Goal: Information Seeking & Learning: Find specific fact

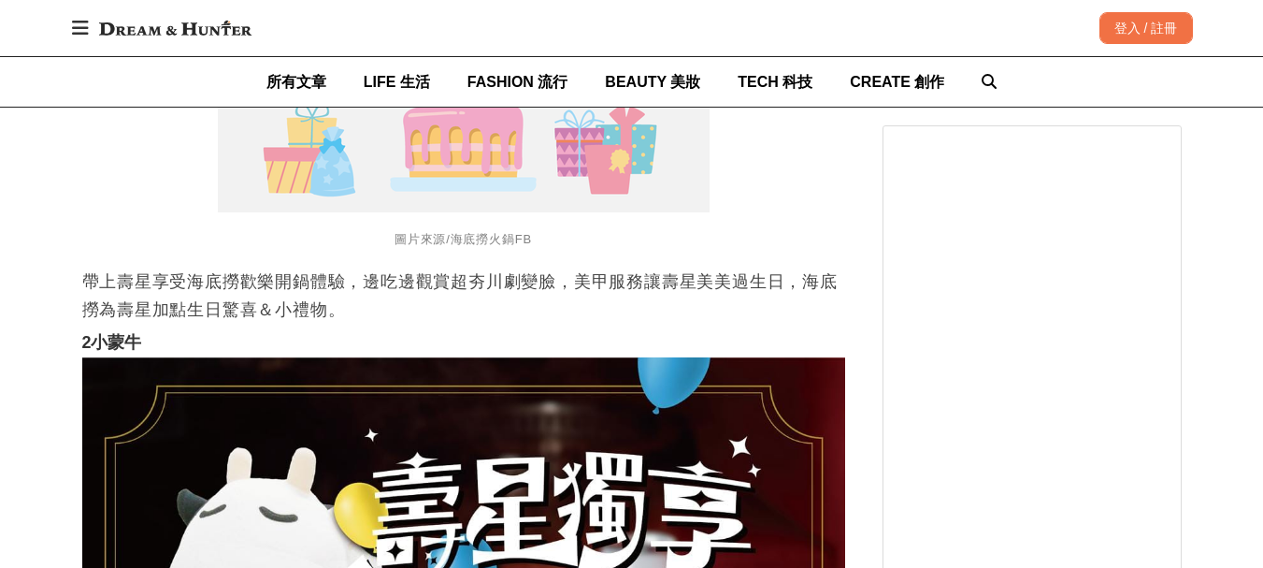
scroll to position [3367, 0]
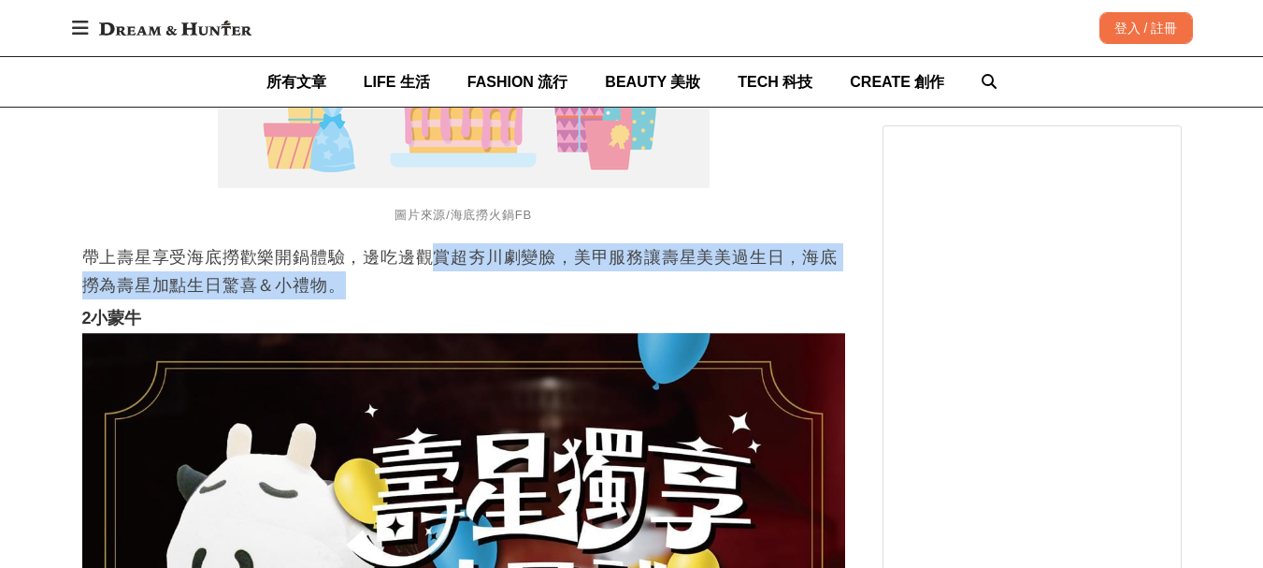
drag, startPoint x: 434, startPoint y: 306, endPoint x: 757, endPoint y: 320, distance: 322.9
click at [757, 299] on p "帶上壽星享受海底撈歡樂開鍋體驗，邊吃邊觀賞超夯川劇變臉，美甲服務讓壽星美美過生日，海底撈為壽星加點生日驚喜＆小禮物。" at bounding box center [463, 271] width 763 height 56
click at [599, 299] on p "帶上壽星享受海底撈歡樂開鍋體驗，邊吃邊觀賞超夯川劇變臉，美甲服務讓壽星美美過生日，海底撈為壽星加點生日驚喜＆小禮物。" at bounding box center [463, 271] width 763 height 56
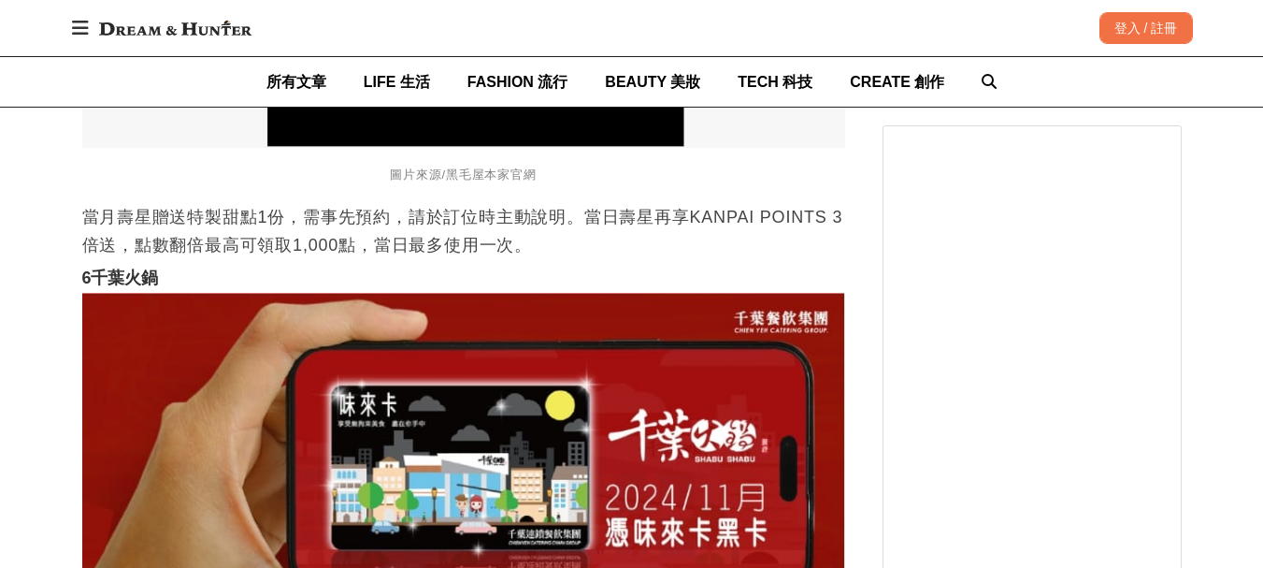
scroll to position [7294, 0]
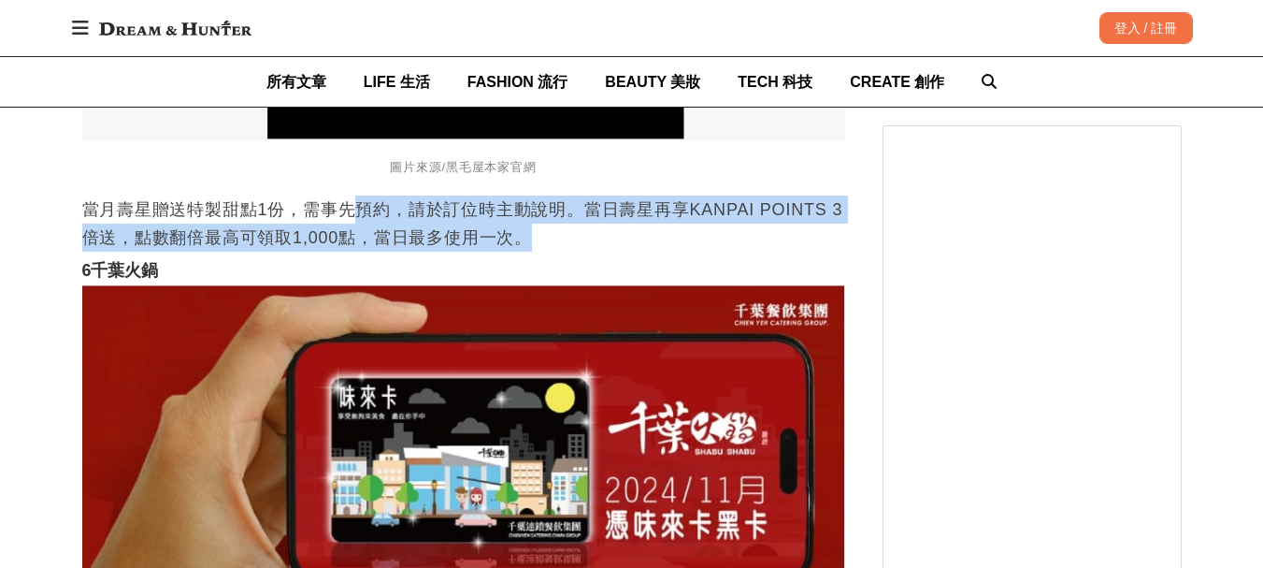
drag, startPoint x: 356, startPoint y: 236, endPoint x: 547, endPoint y: 247, distance: 191.1
click at [547, 247] on p "當月壽星贈送特製甜點1份，需事先預約，請於訂位時主動說明。當日壽星再享KANPAI POINTS 3倍送，點數翻倍最高可領取1,000點，當日最多使用一次。" at bounding box center [463, 223] width 763 height 56
click at [596, 248] on p "當月壽星贈送特製甜點1份，需事先預約，請於訂位時主動說明。當日壽星再享KANPAI POINTS 3倍送，點數翻倍最高可領取1,000點，當日最多使用一次。" at bounding box center [463, 223] width 763 height 56
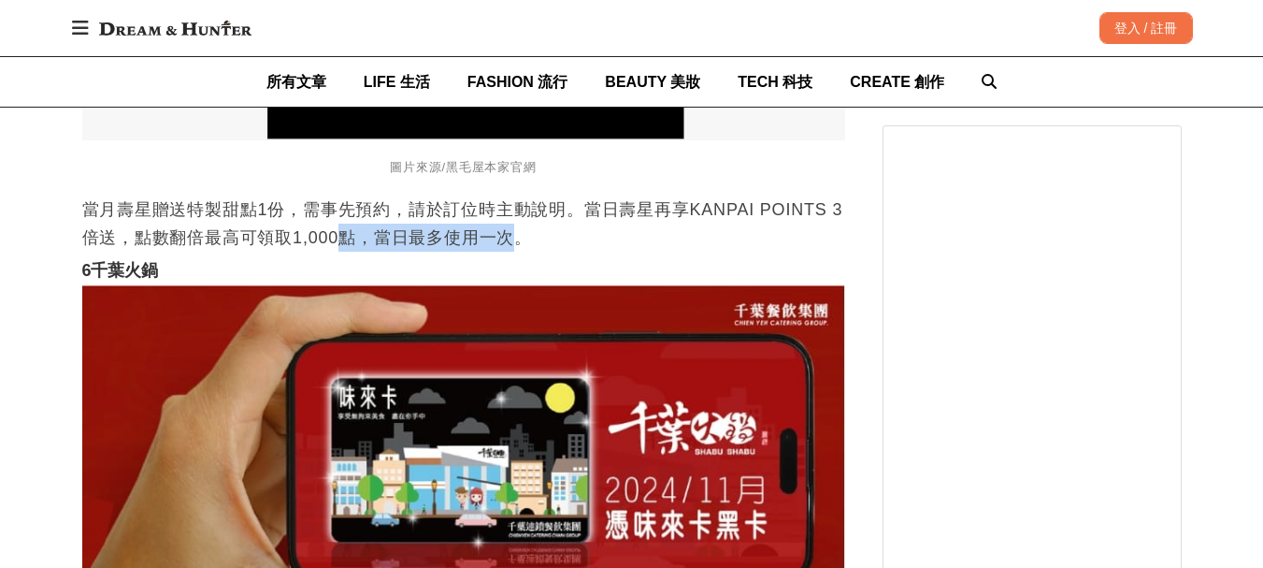
drag, startPoint x: 378, startPoint y: 246, endPoint x: 522, endPoint y: 257, distance: 144.4
click at [522, 252] on p "當月壽星贈送特製甜點1份，需事先預約，請於訂位時主動說明。當日壽星再享KANPAI POINTS 3倍送，點數翻倍最高可領取1,000點，當日最多使用一次。" at bounding box center [463, 223] width 763 height 56
click at [607, 252] on p "當月壽星贈送特製甜點1份，需事先預約，請於訂位時主動說明。當日壽星再享KANPAI POINTS 3倍送，點數翻倍最高可領取1,000點，當日最多使用一次。" at bounding box center [463, 223] width 763 height 56
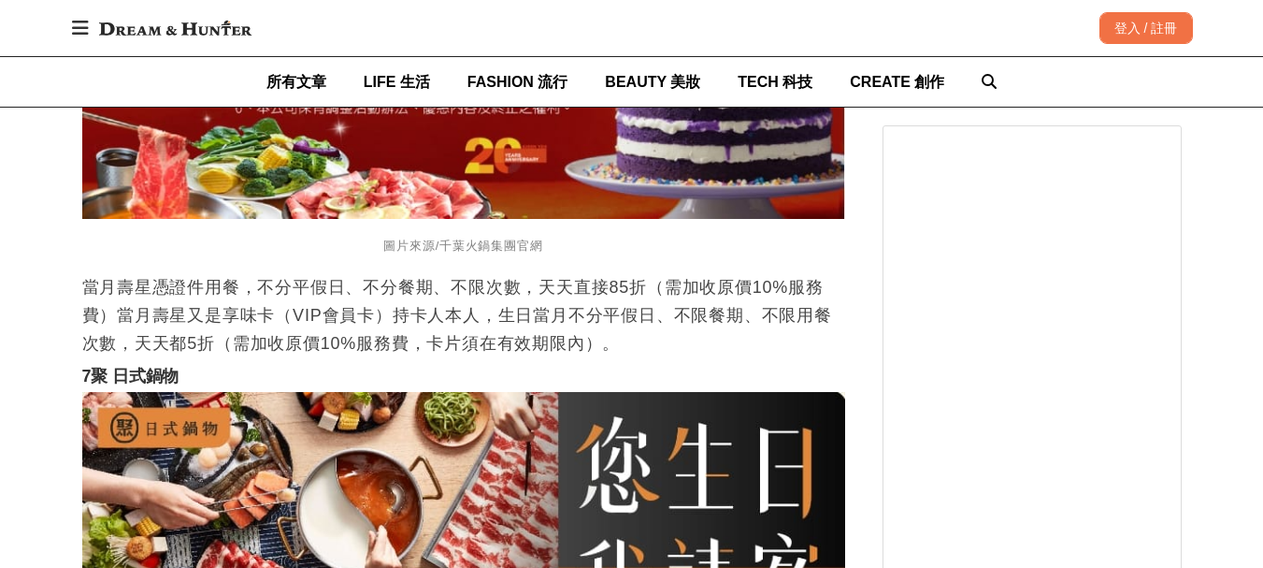
scroll to position [8136, 0]
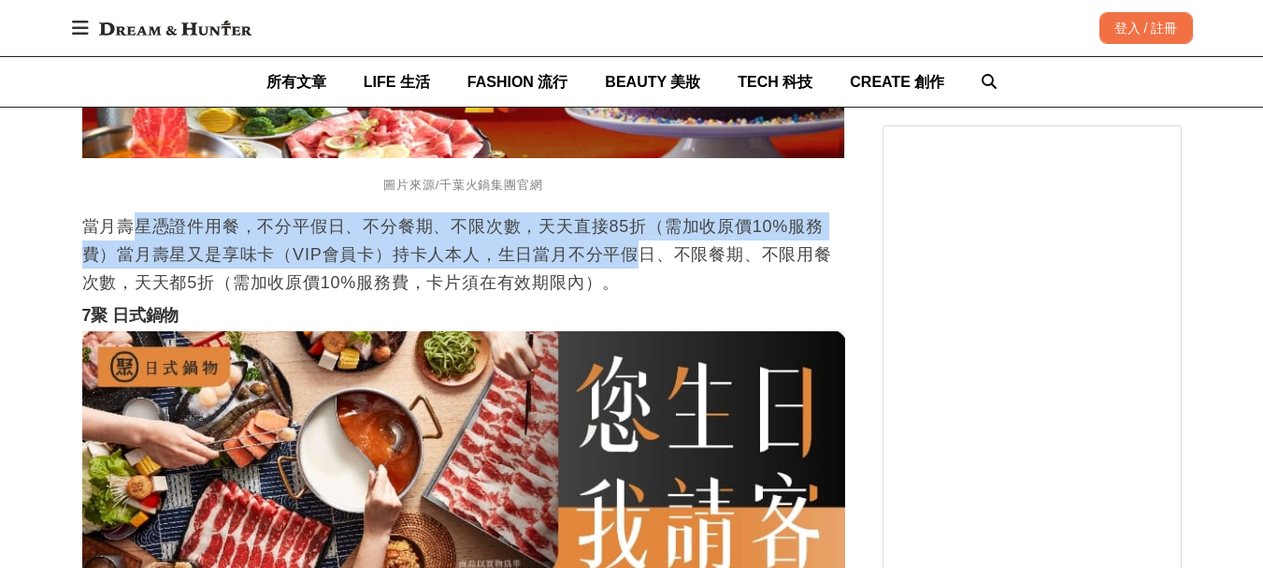
drag, startPoint x: 139, startPoint y: 238, endPoint x: 631, endPoint y: 259, distance: 492.3
click at [631, 259] on p "當月壽星憑證件用餐，不分平假日、不分餐期、不限次數，天天直接85折（需加收原價10%服務費）當月壽星又是享味卡（VIP會員卡）持卡人本人，生日當月不分平假日、…" at bounding box center [463, 254] width 763 height 84
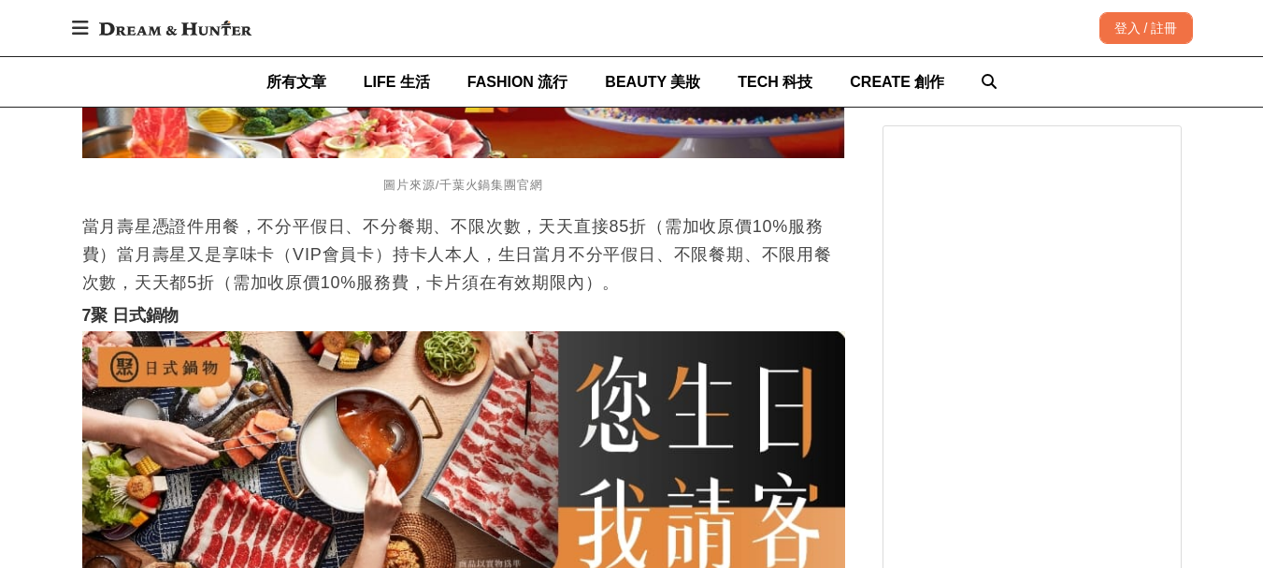
click at [618, 296] on p "當月壽星憑證件用餐，不分平假日、不分餐期、不限次數，天天直接85折（需加收原價10%服務費）當月壽星又是享味卡（VIP會員卡）持卡人本人，生日當月不分平假日、…" at bounding box center [463, 254] width 763 height 84
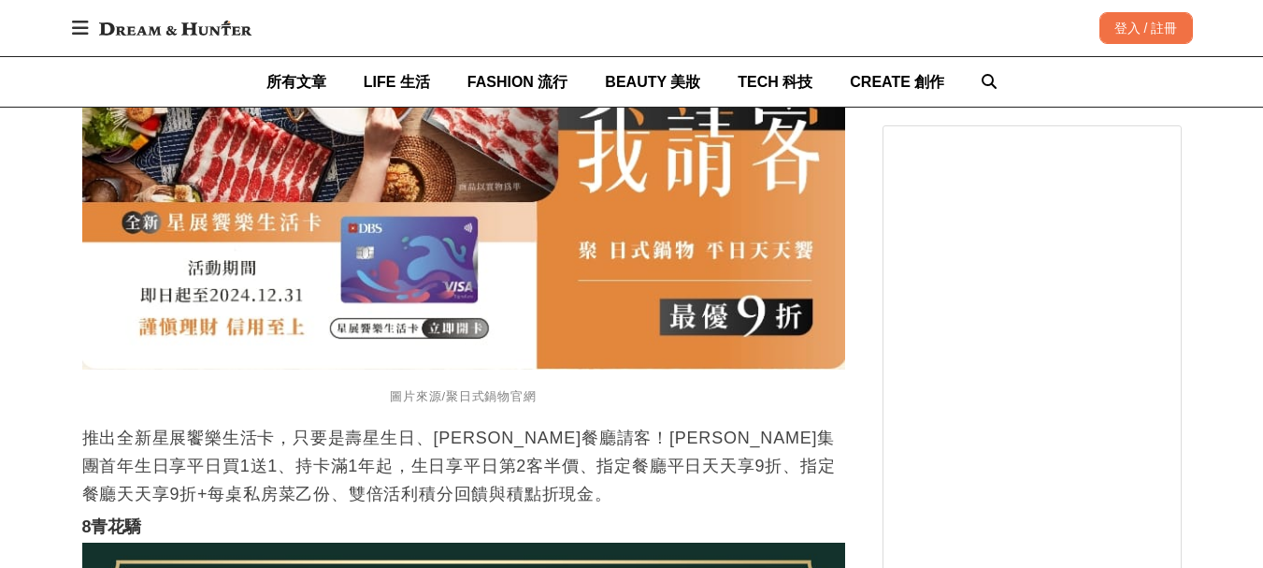
scroll to position [8603, 0]
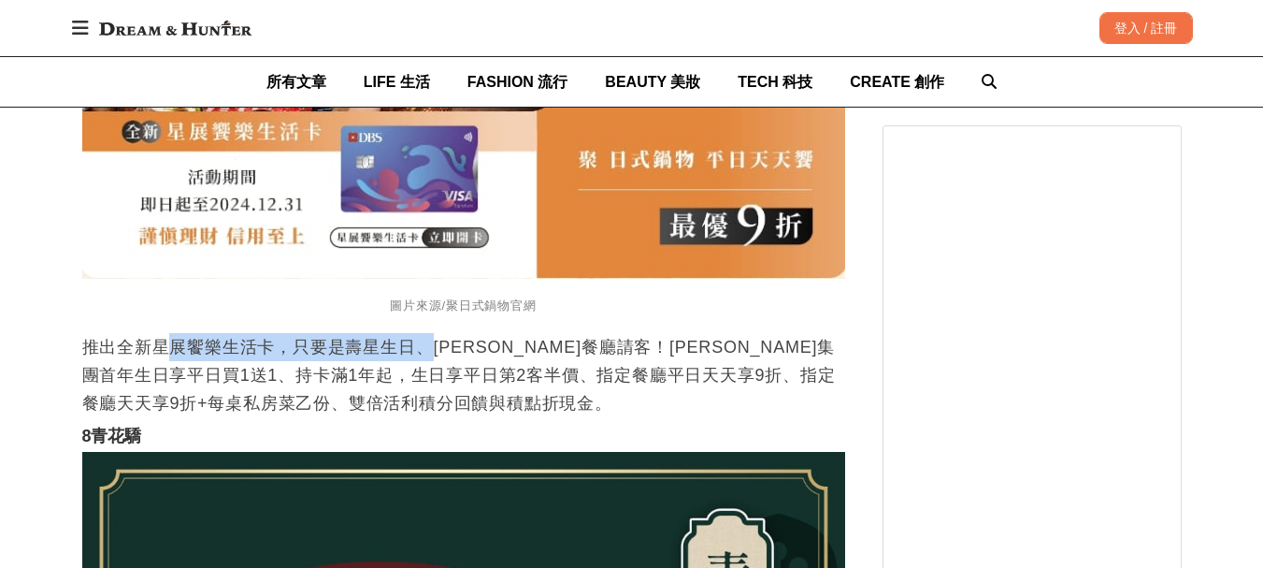
drag, startPoint x: 171, startPoint y: 359, endPoint x: 428, endPoint y: 369, distance: 257.4
click at [428, 369] on p "推出全新星展饗樂生活卡，只要是壽星生日、[PERSON_NAME]餐廳請客！[PERSON_NAME]集團首年生日享平日買1送1、持卡滿1年起，生日享平日第2…" at bounding box center [463, 375] width 763 height 84
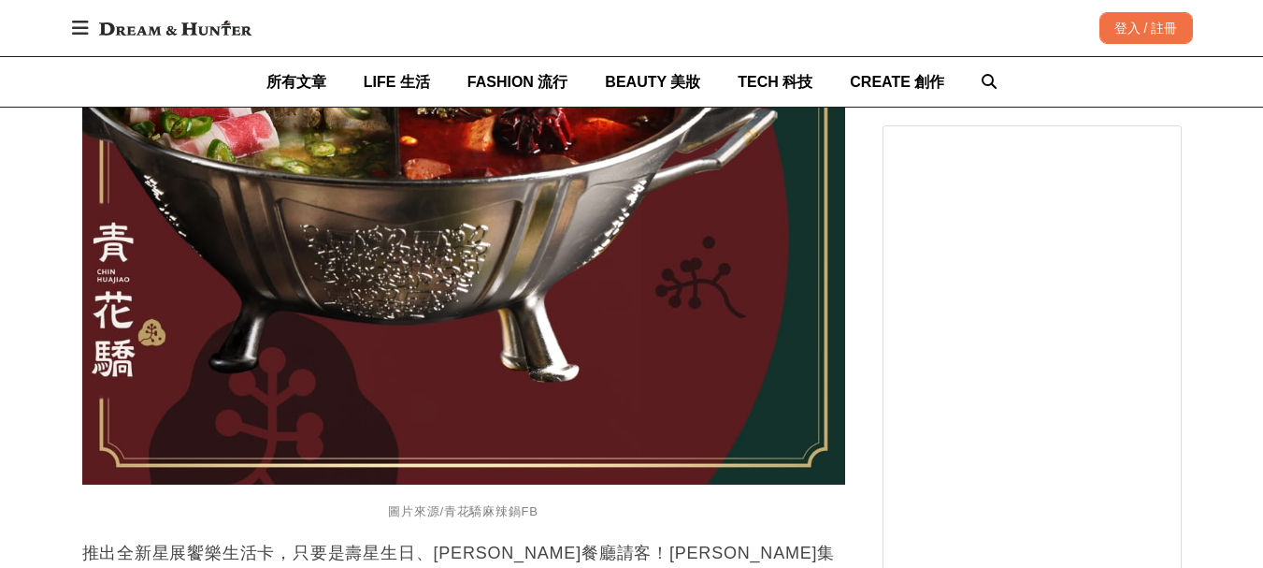
scroll to position [9539, 0]
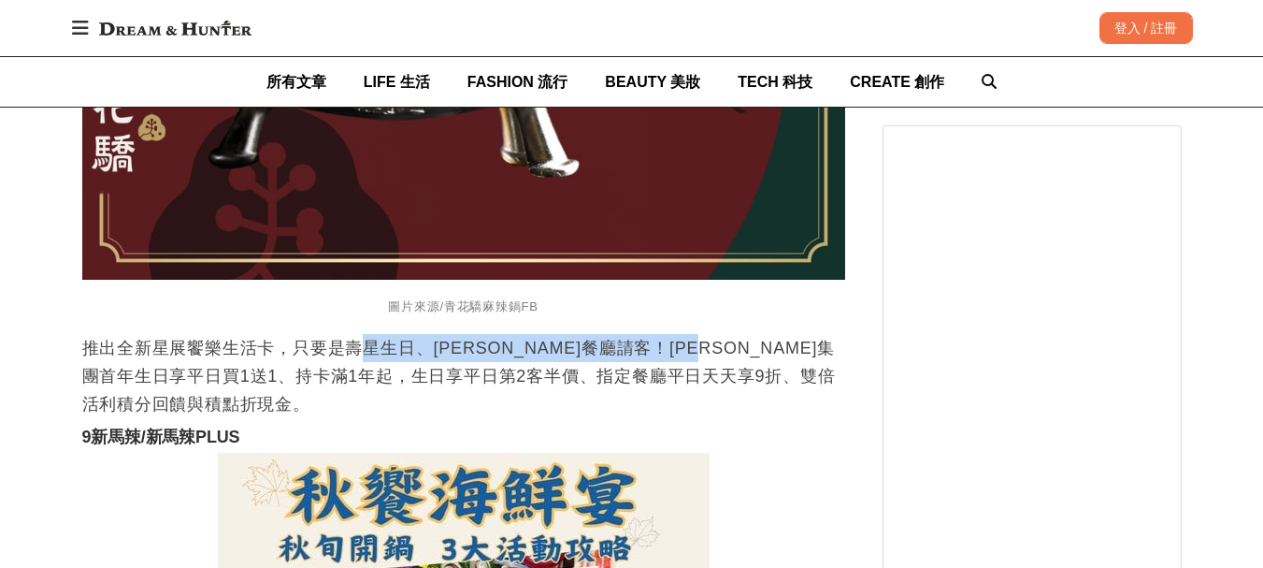
drag, startPoint x: 365, startPoint y: 366, endPoint x: 786, endPoint y: 369, distance: 420.8
click at [792, 374] on p "推出全新星展饗樂生活卡，只要是壽星生日、[PERSON_NAME]餐廳請客！[PERSON_NAME]集團首年生日享平日買1送1、持卡滿1年起，生日享平日第2…" at bounding box center [463, 376] width 763 height 84
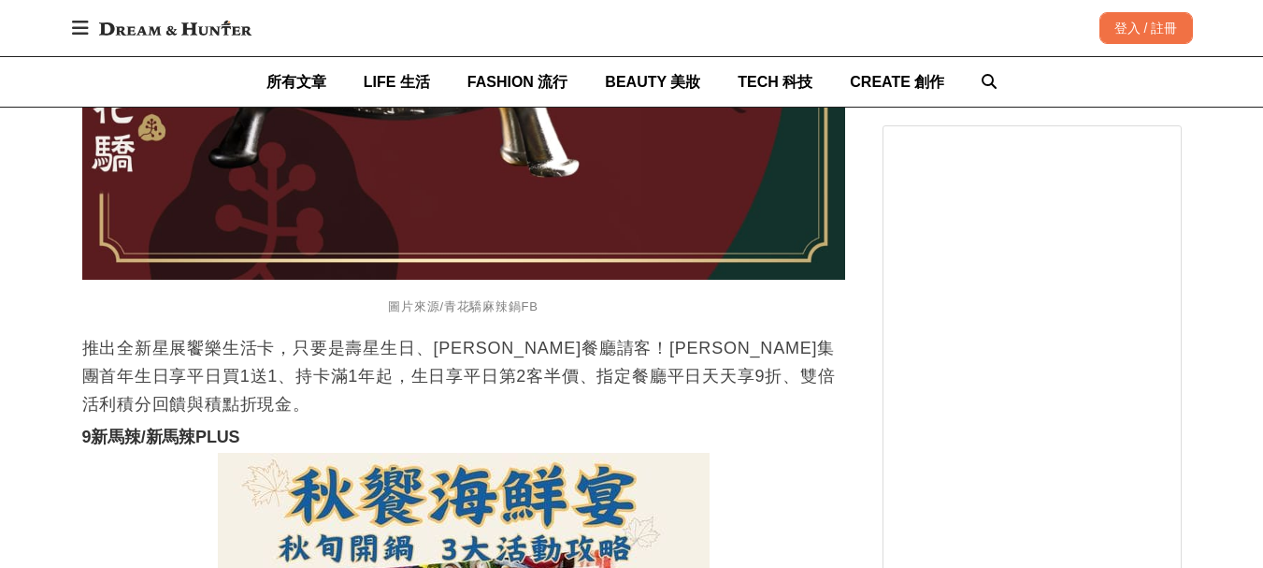
click at [730, 395] on p "推出全新星展饗樂生活卡，只要是壽星生日、[PERSON_NAME]餐廳請客！[PERSON_NAME]集團首年生日享平日買1送1、持卡滿1年起，生日享平日第2…" at bounding box center [463, 376] width 763 height 84
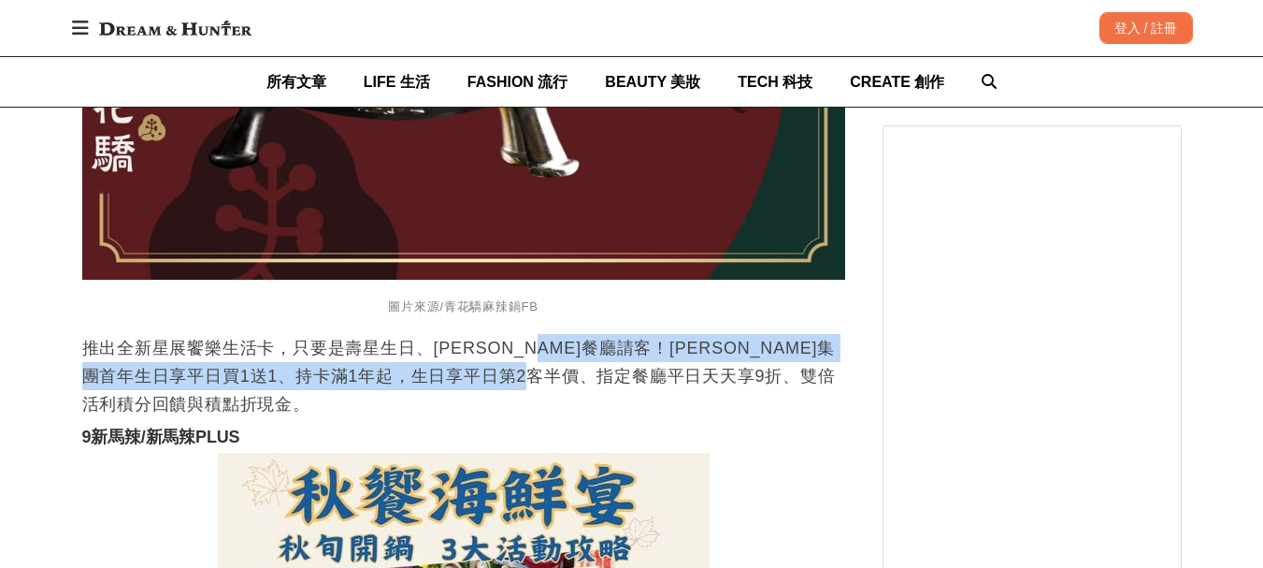
drag, startPoint x: 591, startPoint y: 365, endPoint x: 680, endPoint y: 378, distance: 89.8
click at [680, 378] on p "推出全新星展饗樂生活卡，只要是壽星生日、[PERSON_NAME]餐廳請客！[PERSON_NAME]集團首年生日享平日買1送1、持卡滿1年起，生日享平日第2…" at bounding box center [463, 376] width 763 height 84
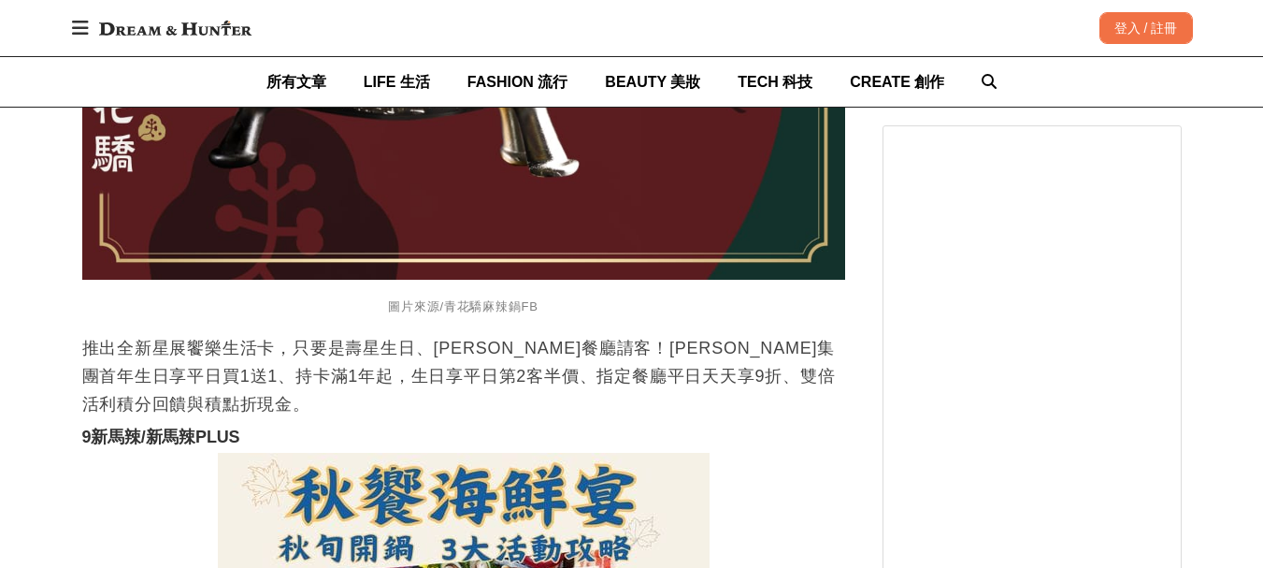
click at [431, 372] on p "推出全新星展饗樂生活卡，只要是壽星生日、[PERSON_NAME]餐廳請客！[PERSON_NAME]集團首年生日享平日買1送1、持卡滿1年起，生日享平日第2…" at bounding box center [463, 376] width 763 height 84
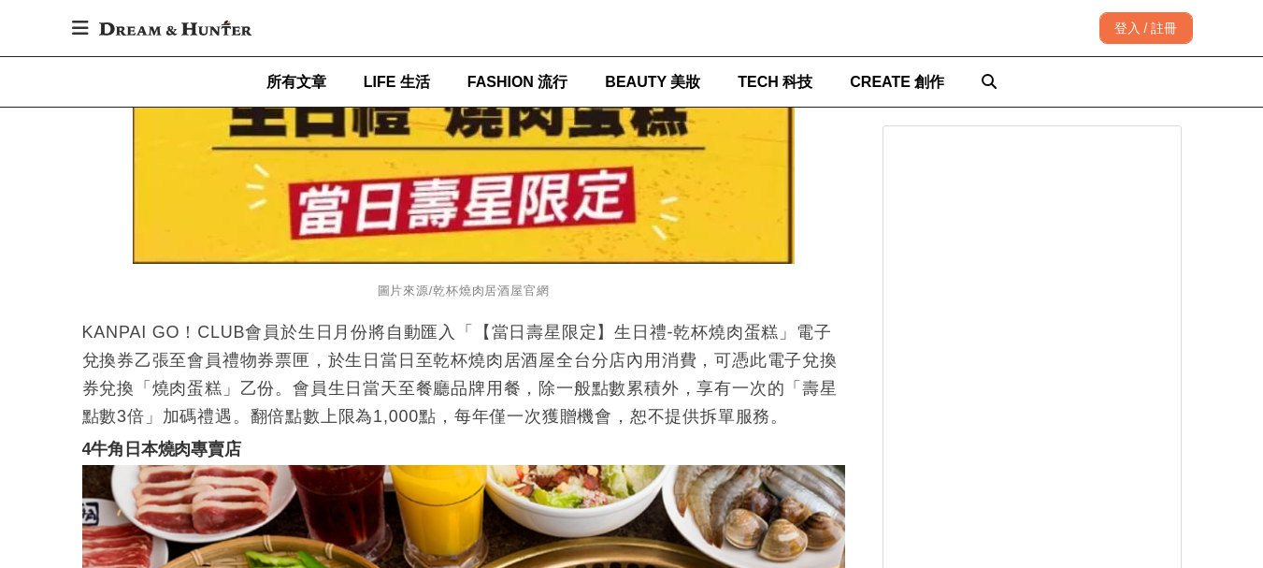
scroll to position [13186, 0]
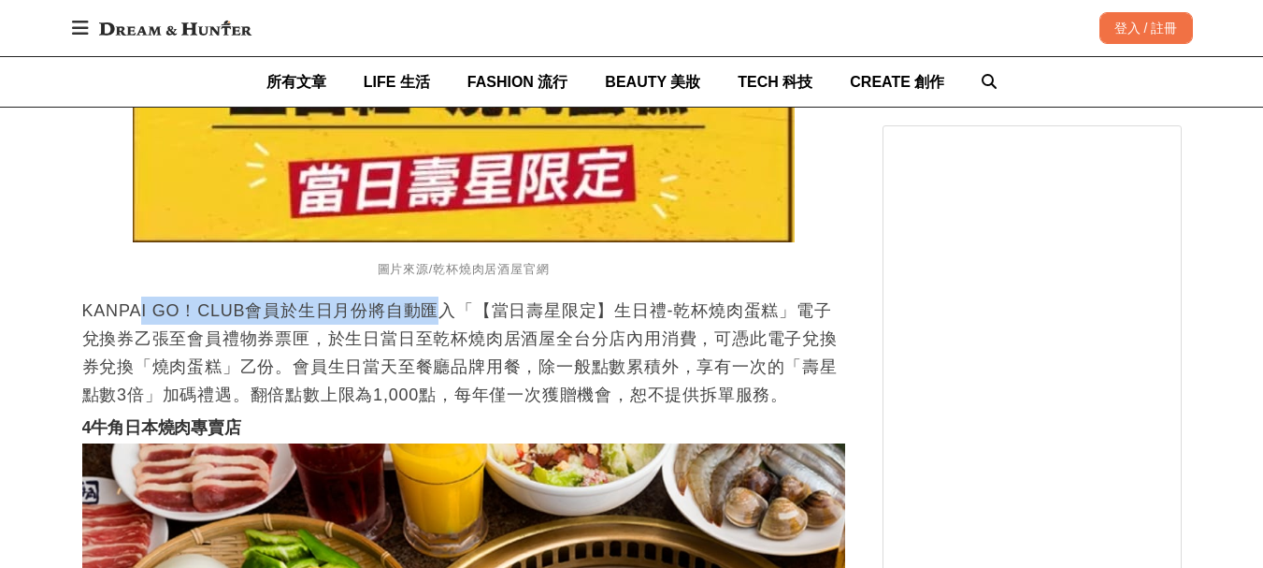
drag, startPoint x: 167, startPoint y: 307, endPoint x: 439, endPoint y: 308, distance: 271.2
click at [439, 308] on p "KANPAI GO！CLUB會員於生日月份將自動匯入「【當日壽星限定】生日禮-乾杯燒肉蛋糕」電子兌換券乙張至會員禮物券票匣，於生日當日至乾杯燒肉居酒屋全台分店…" at bounding box center [463, 352] width 763 height 112
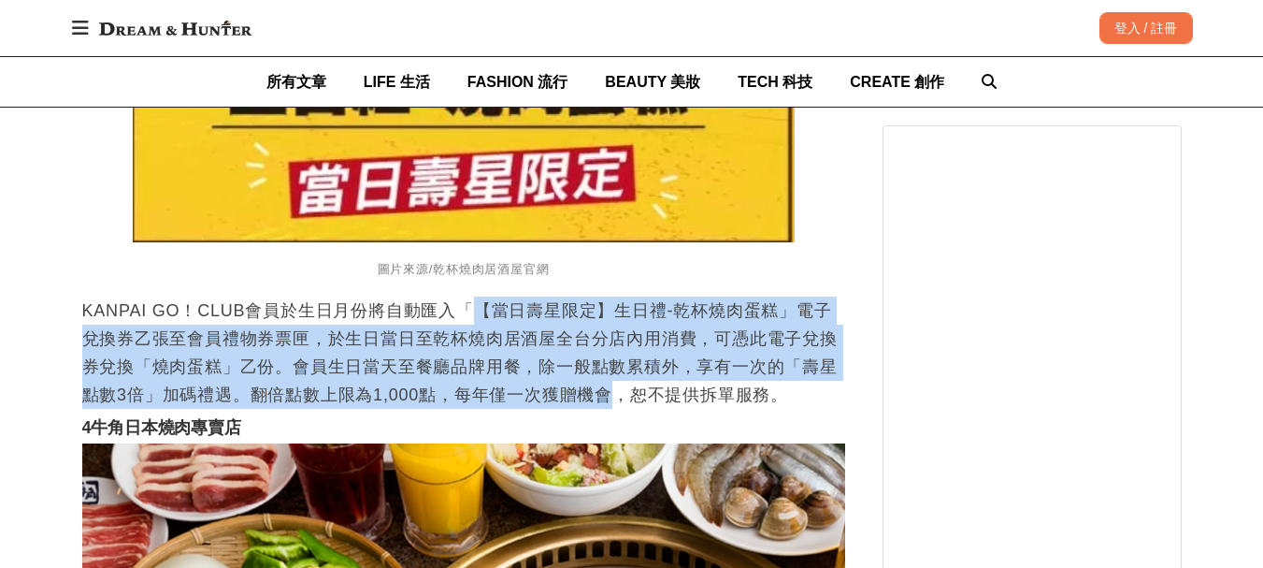
drag, startPoint x: 469, startPoint y: 298, endPoint x: 593, endPoint y: 376, distance: 146.6
click at [598, 377] on p "KANPAI GO！CLUB會員於生日月份將自動匯入「【當日壽星限定】生日禮-乾杯燒肉蛋糕」電子兌換券乙張至會員禮物券票匣，於生日當日至乾杯燒肉居酒屋全台分店…" at bounding box center [463, 352] width 763 height 112
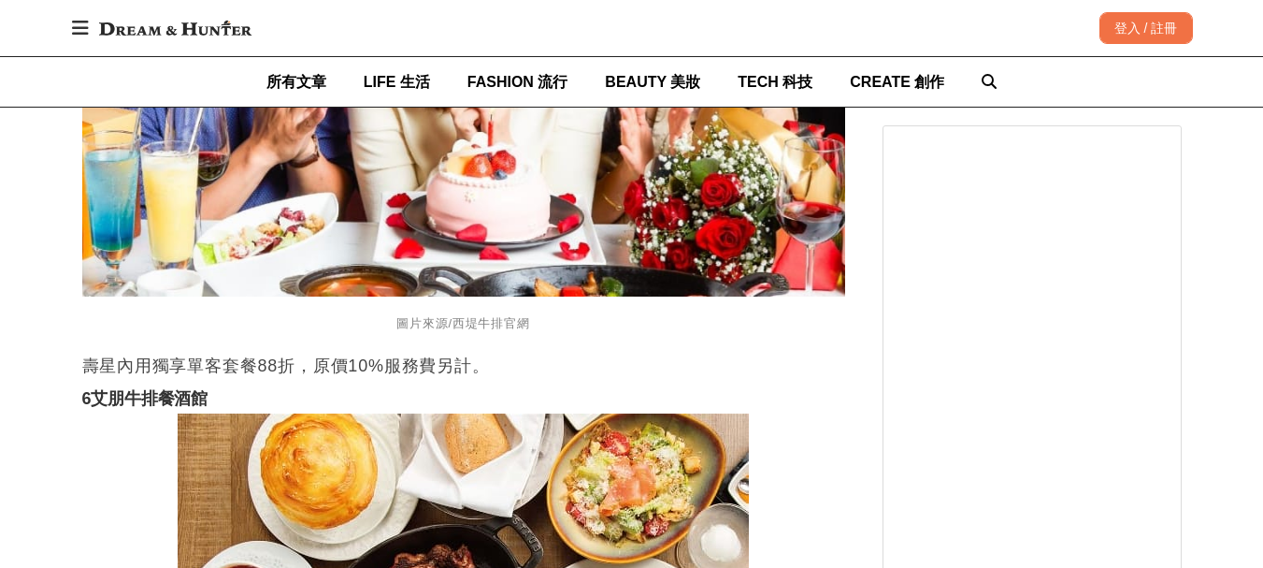
scroll to position [22070, 0]
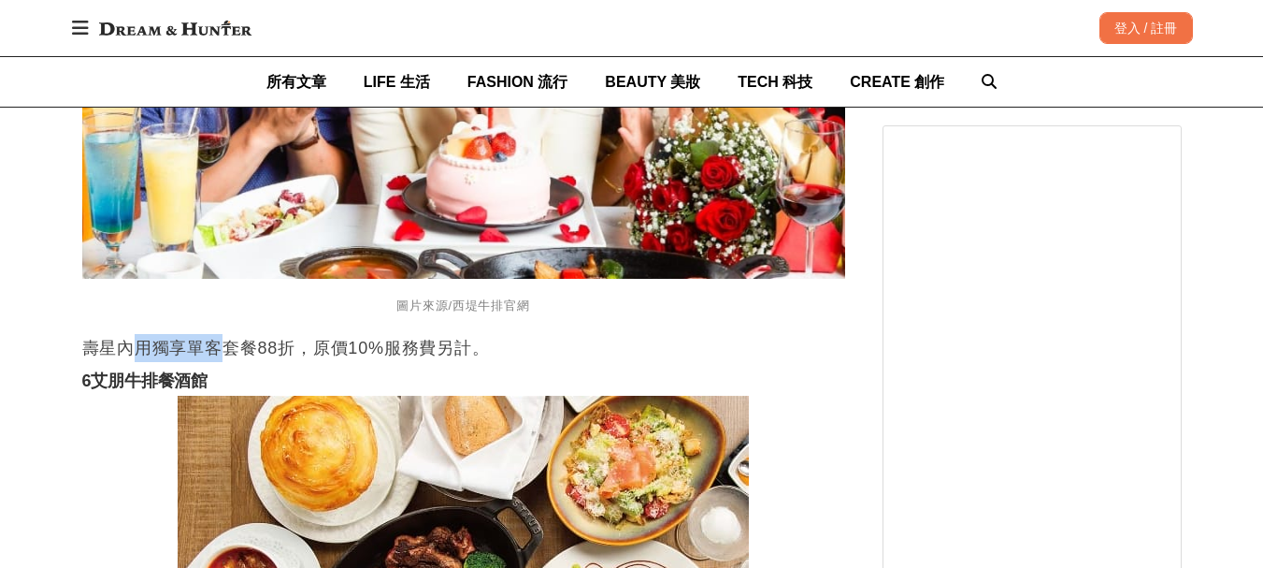
drag, startPoint x: 132, startPoint y: 335, endPoint x: 224, endPoint y: 333, distance: 91.7
click at [224, 334] on p "壽星內用獨享單客套餐88折，原價10%服務費另計。" at bounding box center [463, 348] width 763 height 28
click at [292, 345] on p "壽星內用獨享單客套餐88折，原價10%服務費另計。" at bounding box center [463, 348] width 763 height 28
drag, startPoint x: 324, startPoint y: 339, endPoint x: 505, endPoint y: 341, distance: 180.5
click at [505, 341] on p "壽星內用獨享單客套餐88折，原價10%服務費另計。" at bounding box center [463, 348] width 763 height 28
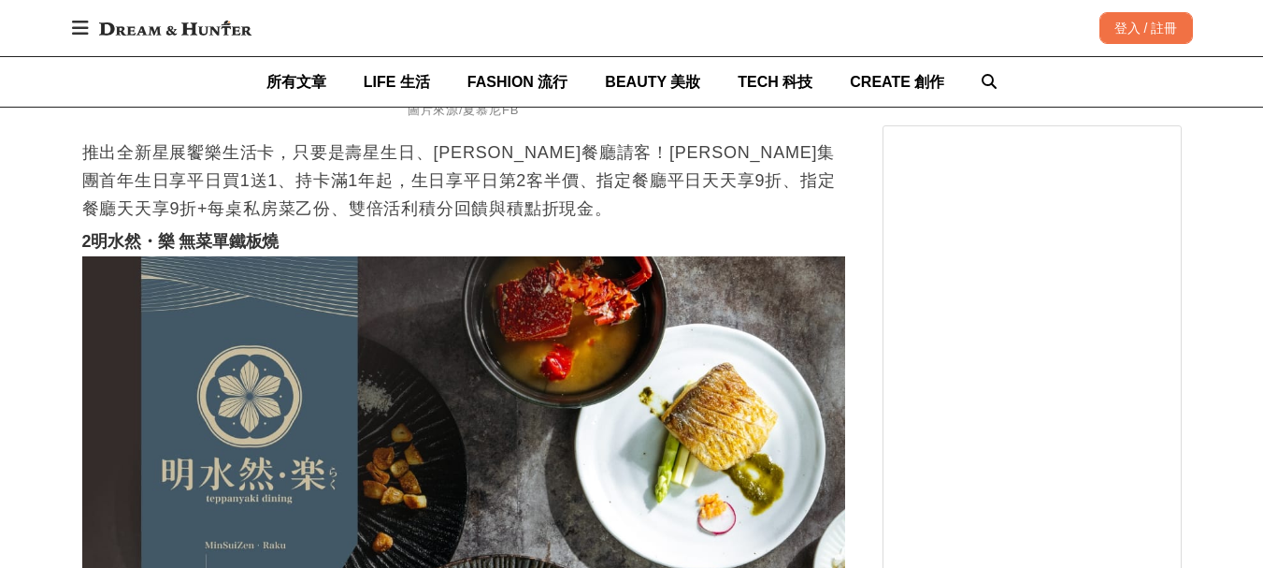
scroll to position [25436, 0]
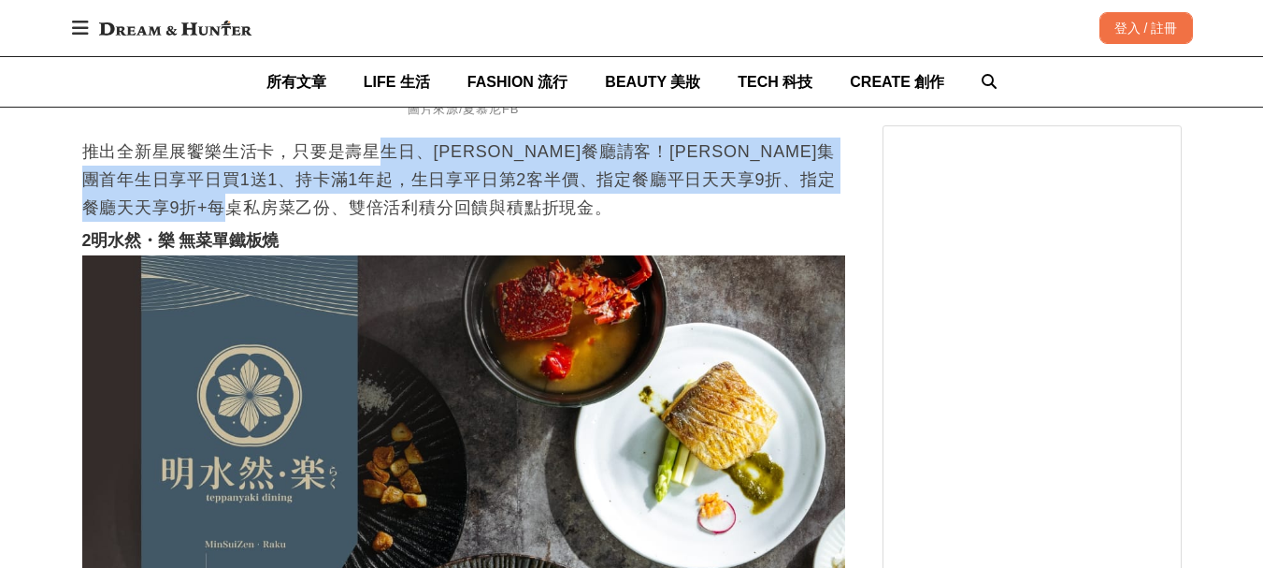
drag, startPoint x: 382, startPoint y: 151, endPoint x: 528, endPoint y: 187, distance: 151.3
click at [528, 187] on p "推出全新星展饗樂生活卡，只要是壽星生日、[PERSON_NAME]餐廳請客！[PERSON_NAME]集團首年生日享平日買1送1、持卡滿1年起，生日享平日第2…" at bounding box center [463, 179] width 763 height 84
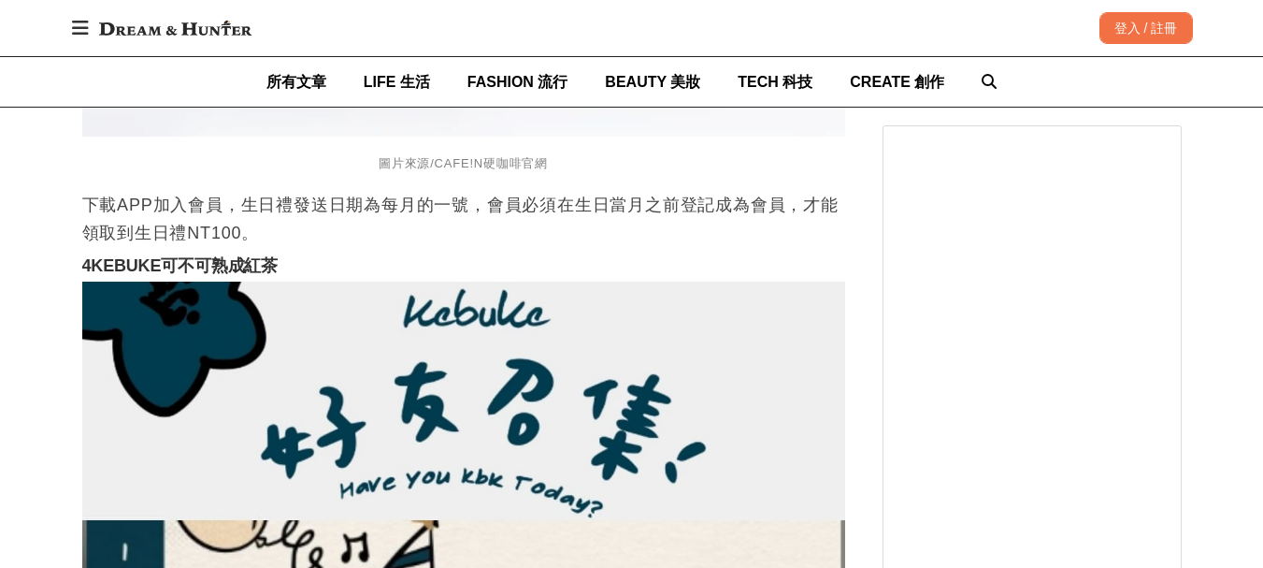
scroll to position [31421, 0]
